Goal: Task Accomplishment & Management: Manage account settings

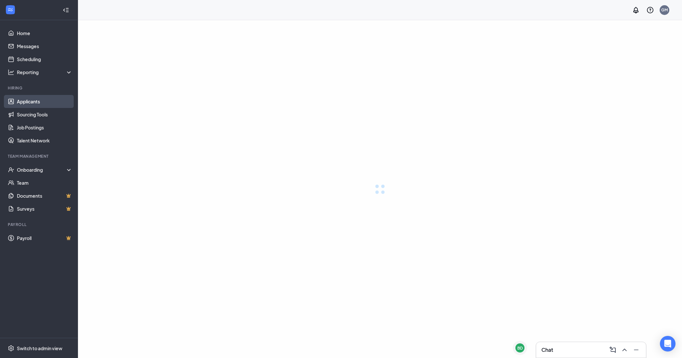
click at [34, 101] on link "Applicants" at bounding box center [45, 101] width 56 height 13
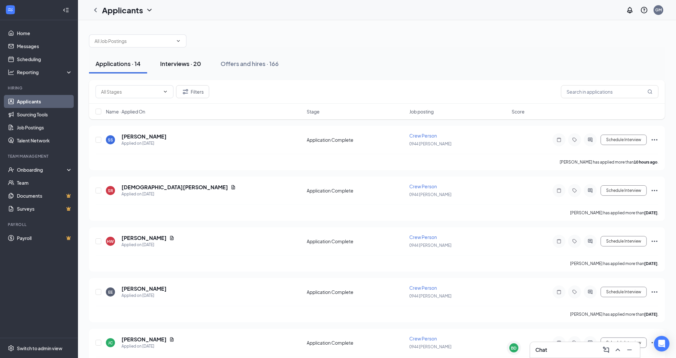
click at [186, 68] on button "Interviews · 20" at bounding box center [181, 63] width 54 height 19
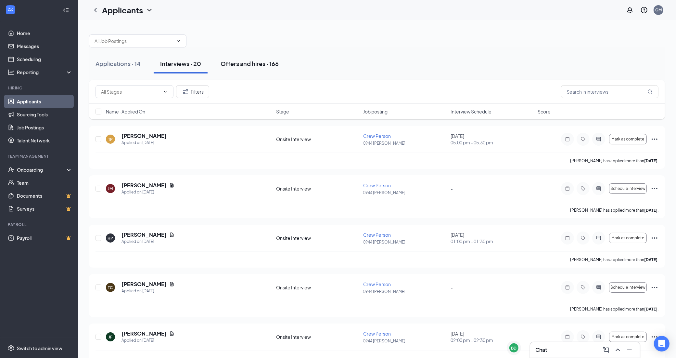
click at [263, 63] on div "Offers and hires · 166" at bounding box center [250, 63] width 58 height 8
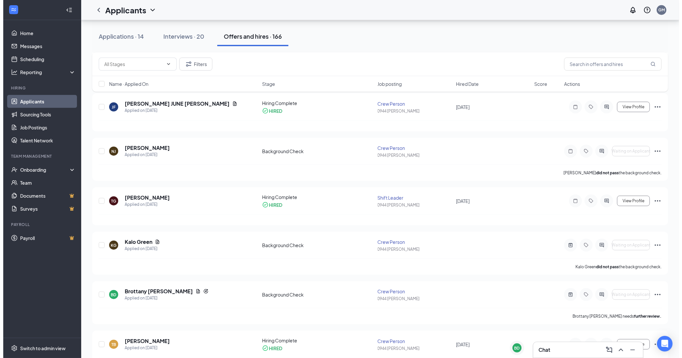
scroll to position [650, 0]
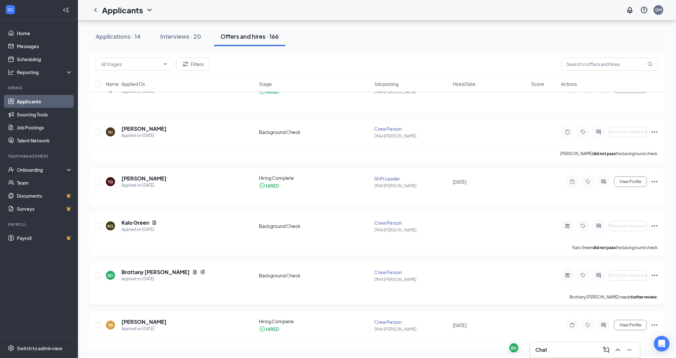
click at [109, 277] on div "BD" at bounding box center [111, 276] width 6 height 6
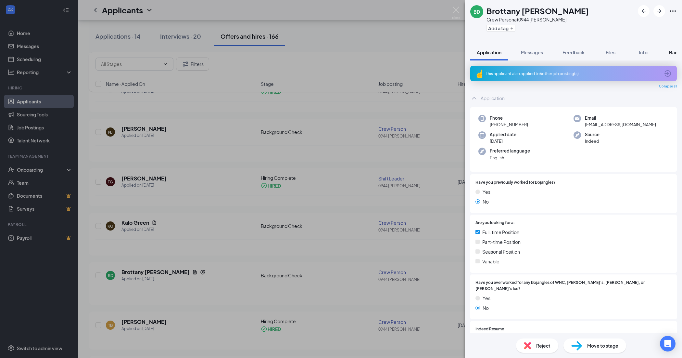
click at [673, 53] on span "Background" at bounding box center [682, 52] width 27 height 6
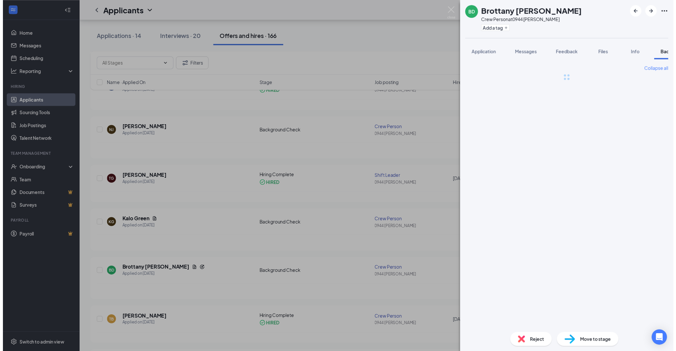
scroll to position [0, 26]
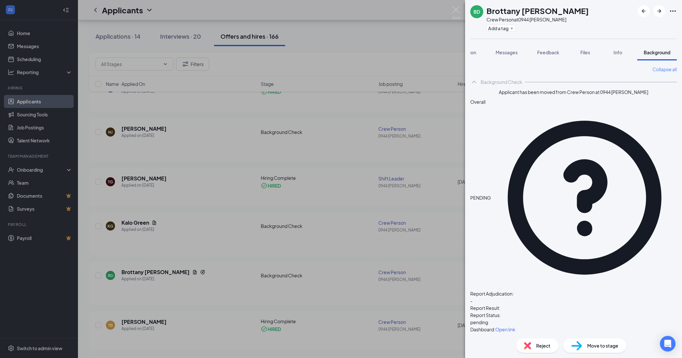
click at [438, 63] on div "BD Brottany [PERSON_NAME] Crew Person at 0944 [PERSON_NAME] Add a tag Applicati…" at bounding box center [341, 179] width 682 height 358
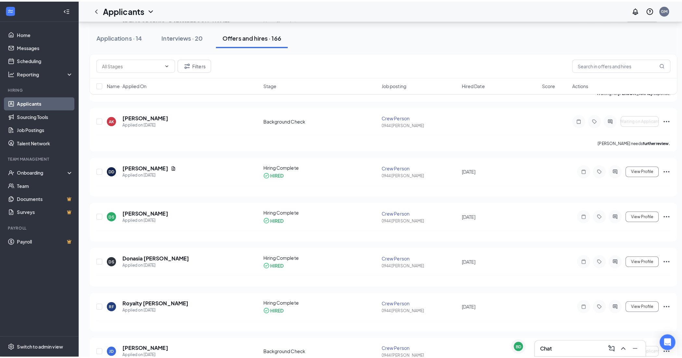
scroll to position [162, 0]
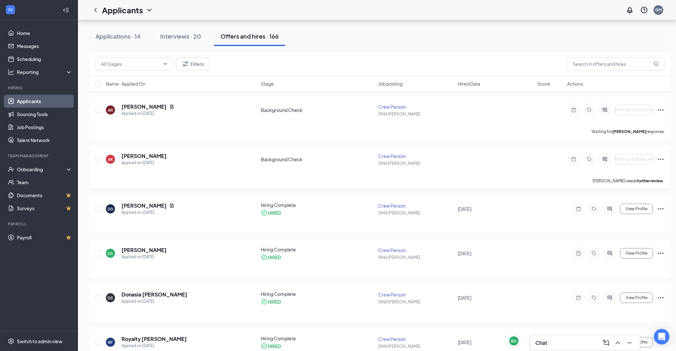
click at [109, 161] on div "AK" at bounding box center [110, 160] width 5 height 6
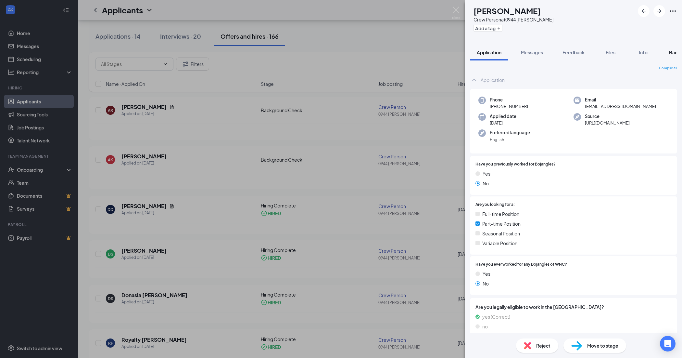
click at [673, 56] on button "Background" at bounding box center [683, 52] width 40 height 16
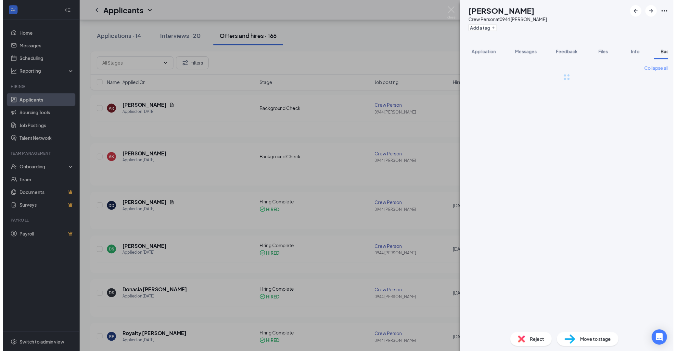
scroll to position [0, 26]
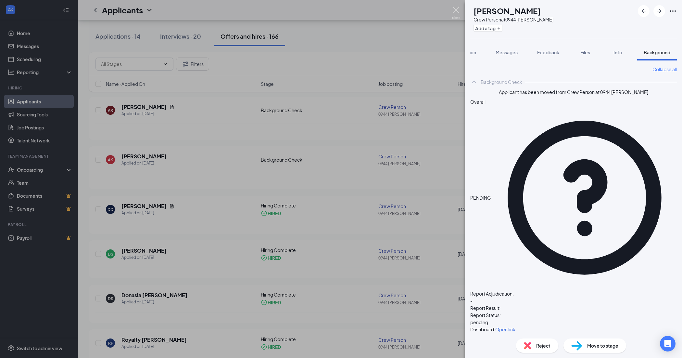
click at [454, 15] on img at bounding box center [456, 12] width 8 height 13
